Goal: Navigation & Orientation: Find specific page/section

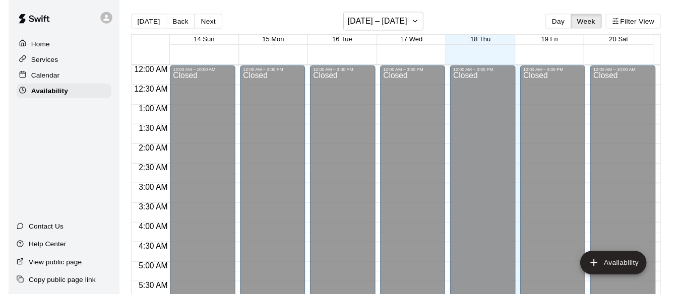
scroll to position [568, 0]
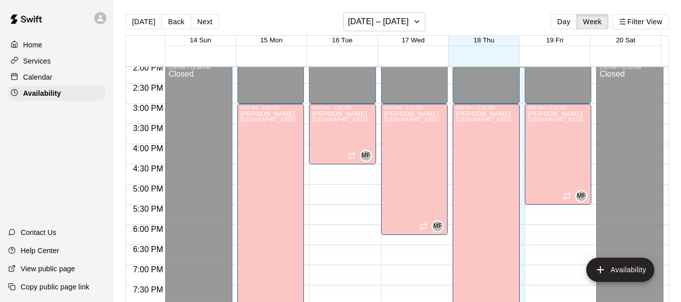
click at [43, 75] on p "Calendar" at bounding box center [37, 77] width 29 height 10
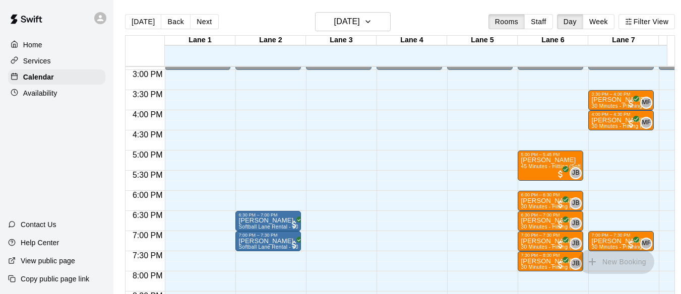
scroll to position [601, 0]
click at [33, 42] on p "Home" at bounding box center [32, 45] width 19 height 10
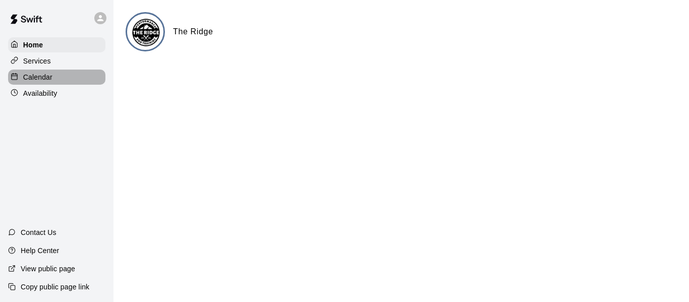
click at [41, 77] on p "Calendar" at bounding box center [37, 77] width 29 height 10
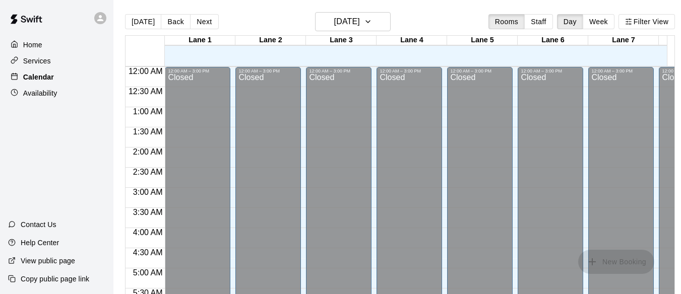
scroll to position [569, 0]
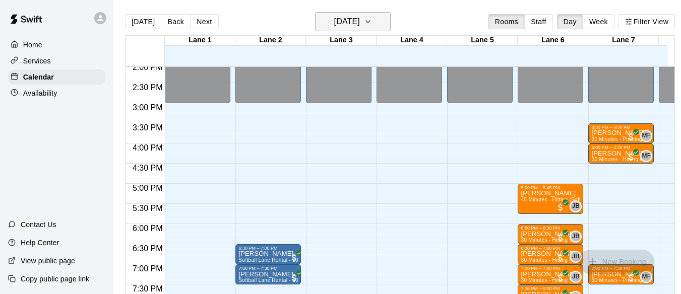
click at [372, 20] on icon "button" at bounding box center [368, 22] width 8 height 12
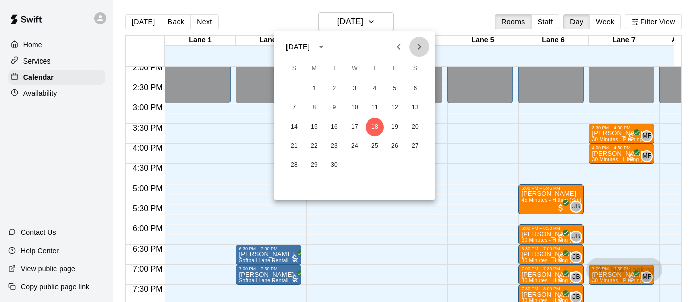
click at [417, 48] on icon "Next month" at bounding box center [419, 47] width 12 height 12
click at [375, 107] on button "9" at bounding box center [374, 108] width 18 height 18
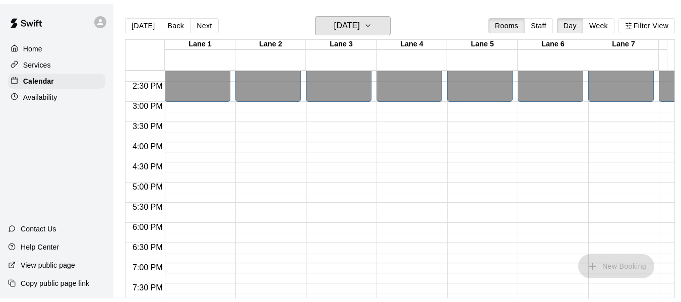
scroll to position [574, 0]
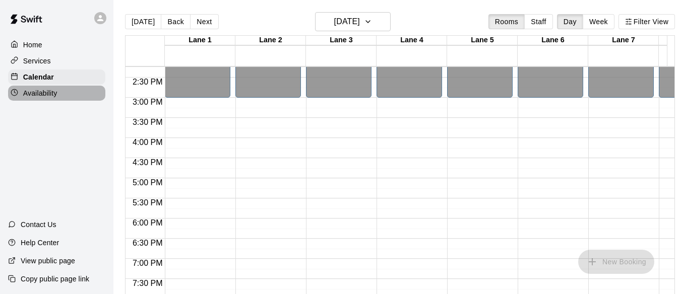
click at [32, 97] on p "Availability" at bounding box center [40, 93] width 34 height 10
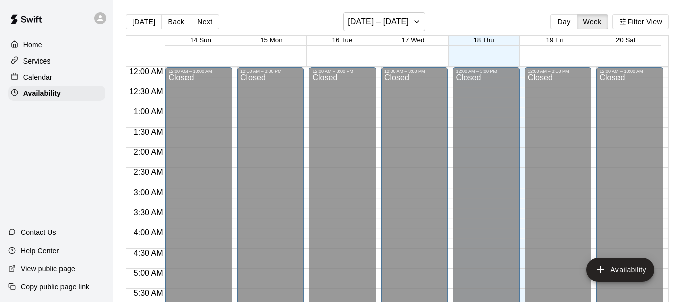
scroll to position [569, 0]
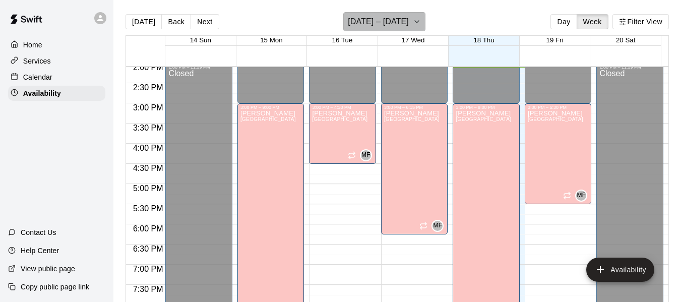
click at [420, 21] on icon "button" at bounding box center [417, 22] width 8 height 12
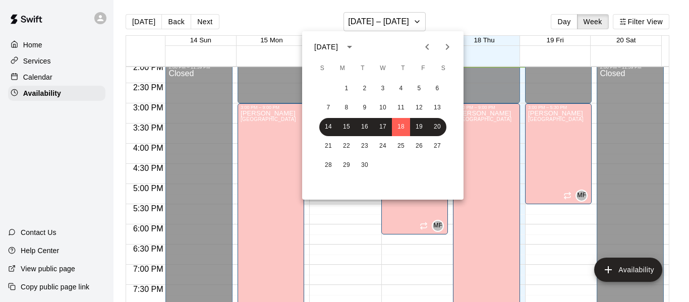
click at [447, 47] on icon "Next month" at bounding box center [447, 47] width 12 height 12
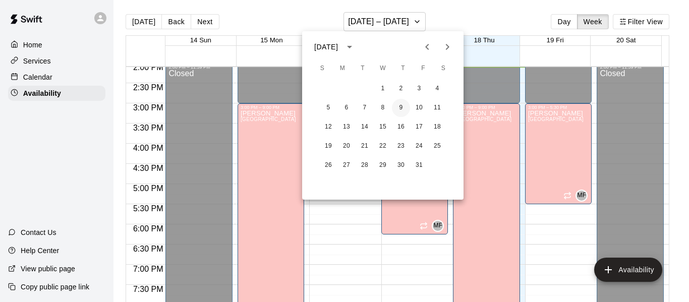
click at [401, 105] on button "9" at bounding box center [401, 108] width 18 height 18
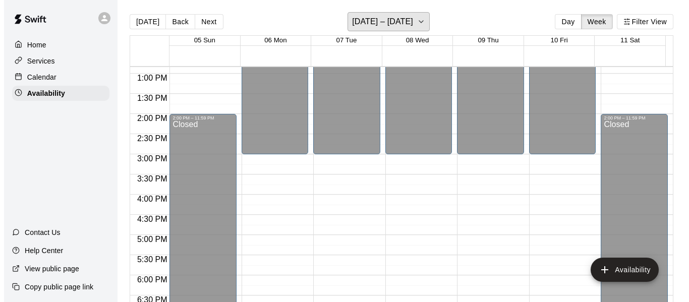
scroll to position [517, 0]
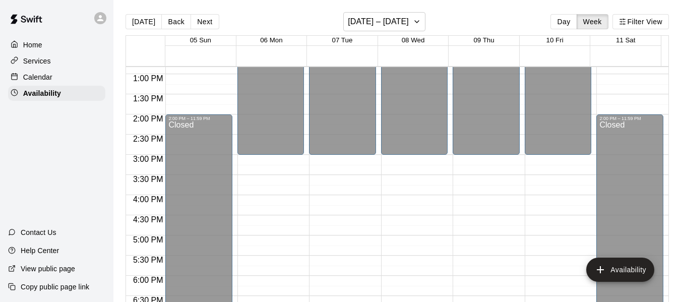
click at [29, 42] on p "Home" at bounding box center [32, 45] width 19 height 10
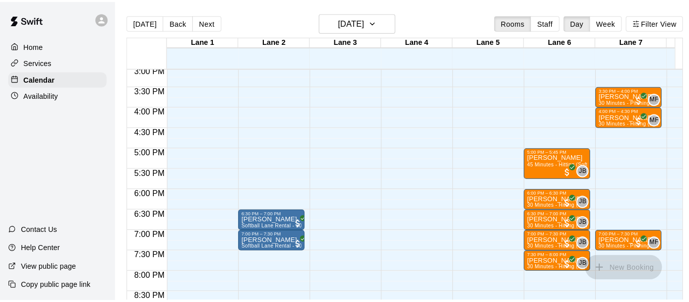
scroll to position [608, 0]
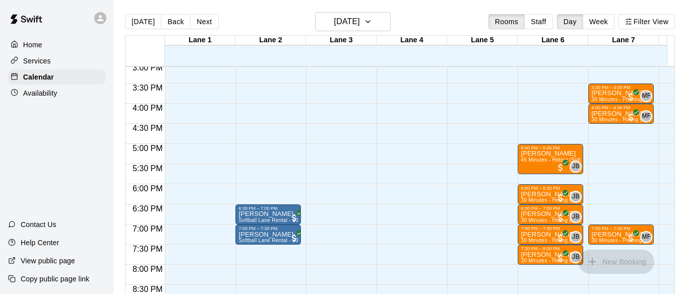
click at [33, 19] on img at bounding box center [26, 19] width 52 height 30
